Goal: Find specific page/section: Find specific page/section

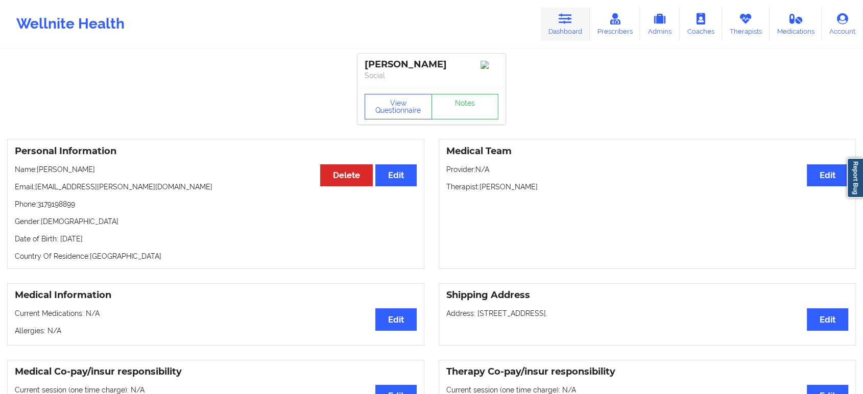
click at [564, 24] on icon at bounding box center [565, 18] width 13 height 11
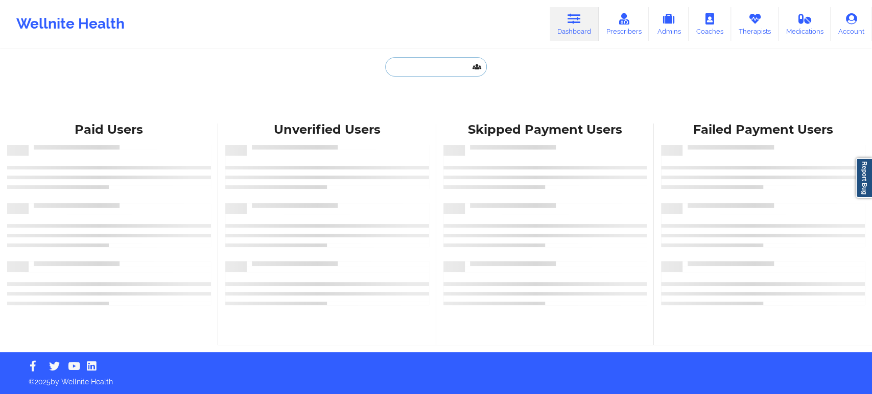
click at [432, 71] on input "text" at bounding box center [435, 66] width 101 height 19
paste input "[PERSON_NAME]"
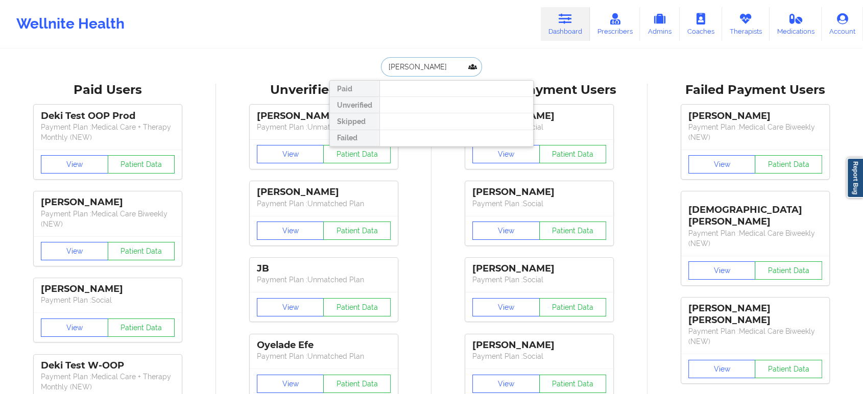
paste input "[EMAIL_ADDRESS][DOMAIN_NAME]"
type input "[EMAIL_ADDRESS][DOMAIN_NAME]"
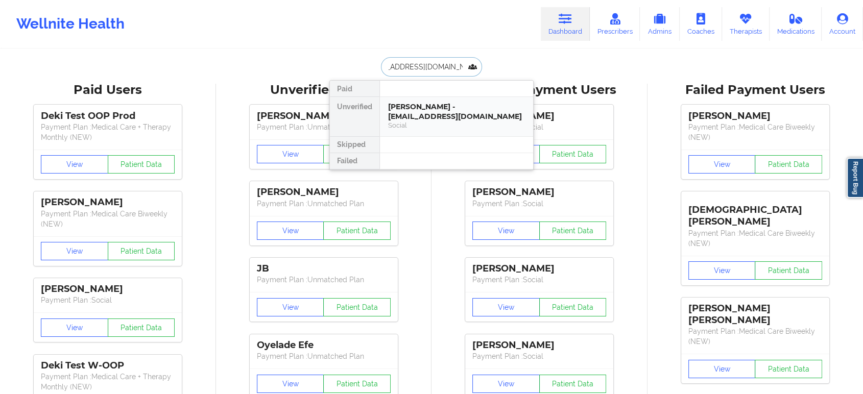
click at [459, 114] on div "[PERSON_NAME] - [EMAIL_ADDRESS][DOMAIN_NAME]" at bounding box center [456, 111] width 137 height 19
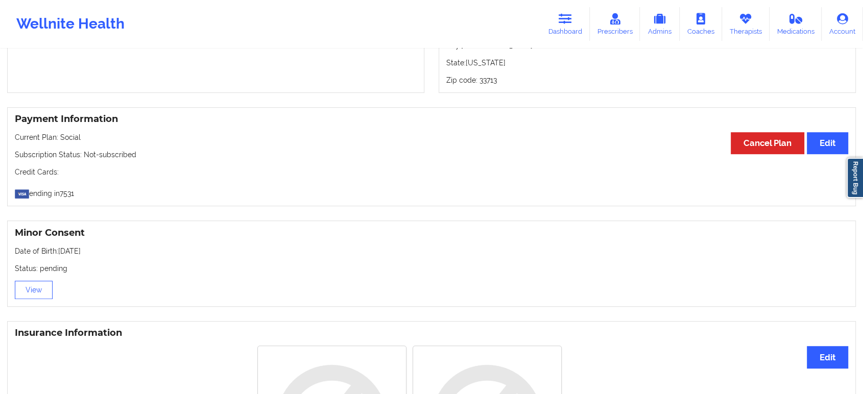
scroll to position [513, 0]
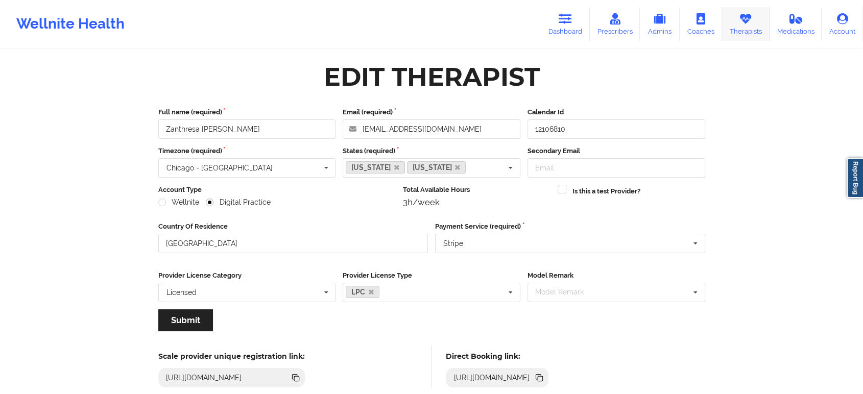
click at [752, 25] on link "Therapists" at bounding box center [746, 24] width 48 height 34
